Goal: Information Seeking & Learning: Learn about a topic

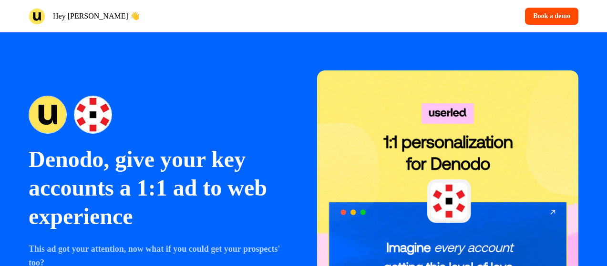
scroll to position [86, 0]
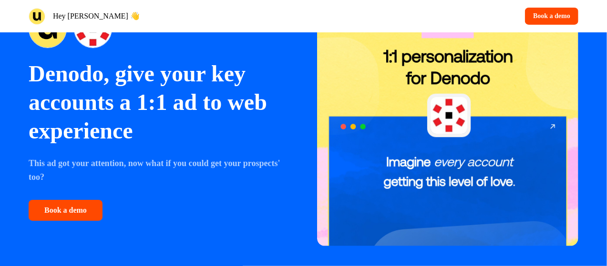
click at [162, 165] on strong "This ad got your attention, now what if you could get your prospects' too?" at bounding box center [155, 170] width 252 height 23
drag, startPoint x: 0, startPoint y: 0, endPoint x: 162, endPoint y: 165, distance: 231.2
click at [162, 165] on strong "This ad got your attention, now what if you could get your prospects' too?" at bounding box center [155, 170] width 252 height 23
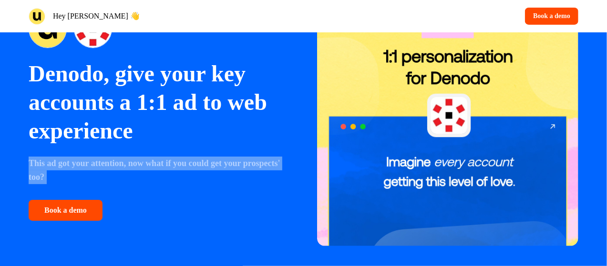
click at [162, 165] on strong "This ad got your attention, now what if you could get your prospects' too?" at bounding box center [155, 170] width 252 height 23
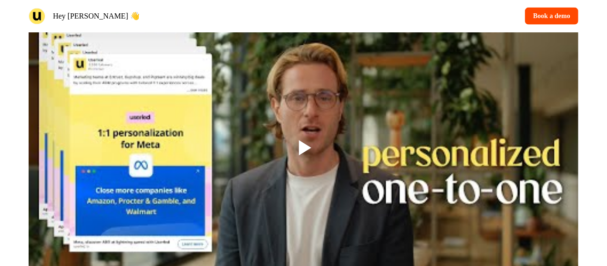
scroll to position [760, 0]
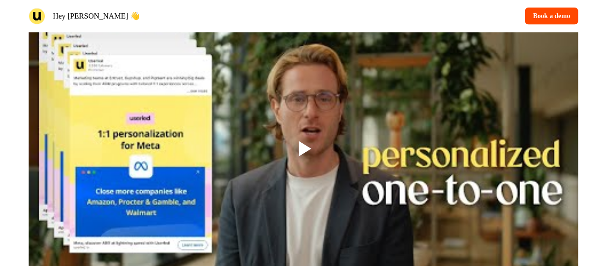
click at [262, 219] on div at bounding box center [304, 149] width 550 height 309
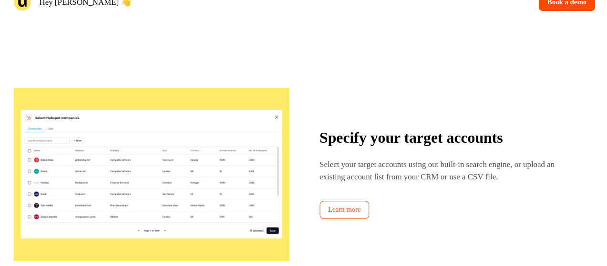
scroll to position [1009, 0]
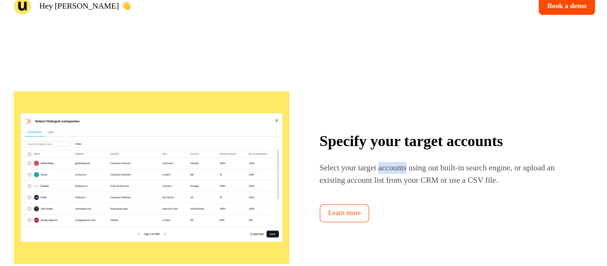
click at [397, 172] on p "Select your target accounts using out built-in search engine, or upload an exis…" at bounding box center [440, 175] width 244 height 23
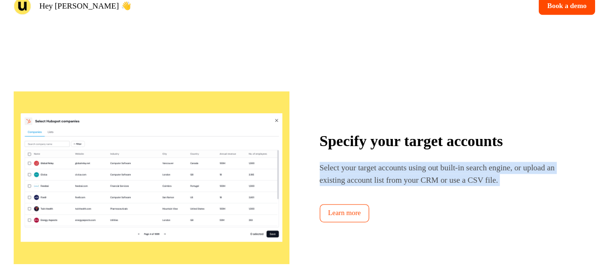
click at [397, 172] on p "Select your target accounts using out built-in search engine, or upload an exis…" at bounding box center [440, 175] width 244 height 23
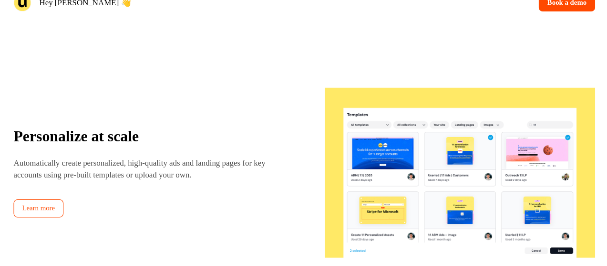
scroll to position [1239, 0]
click at [185, 172] on p "Automatically create personalized, high-quality ads and landing pages for key a…" at bounding box center [148, 174] width 239 height 23
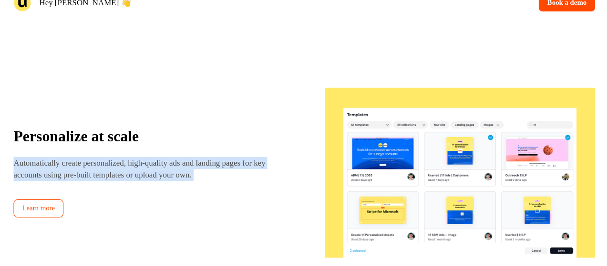
click at [185, 172] on p "Automatically create personalized, high-quality ads and landing pages for key a…" at bounding box center [148, 174] width 239 height 23
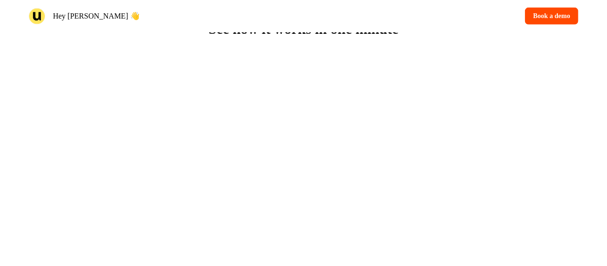
scroll to position [693, 0]
